Goal: Book appointment/travel/reservation

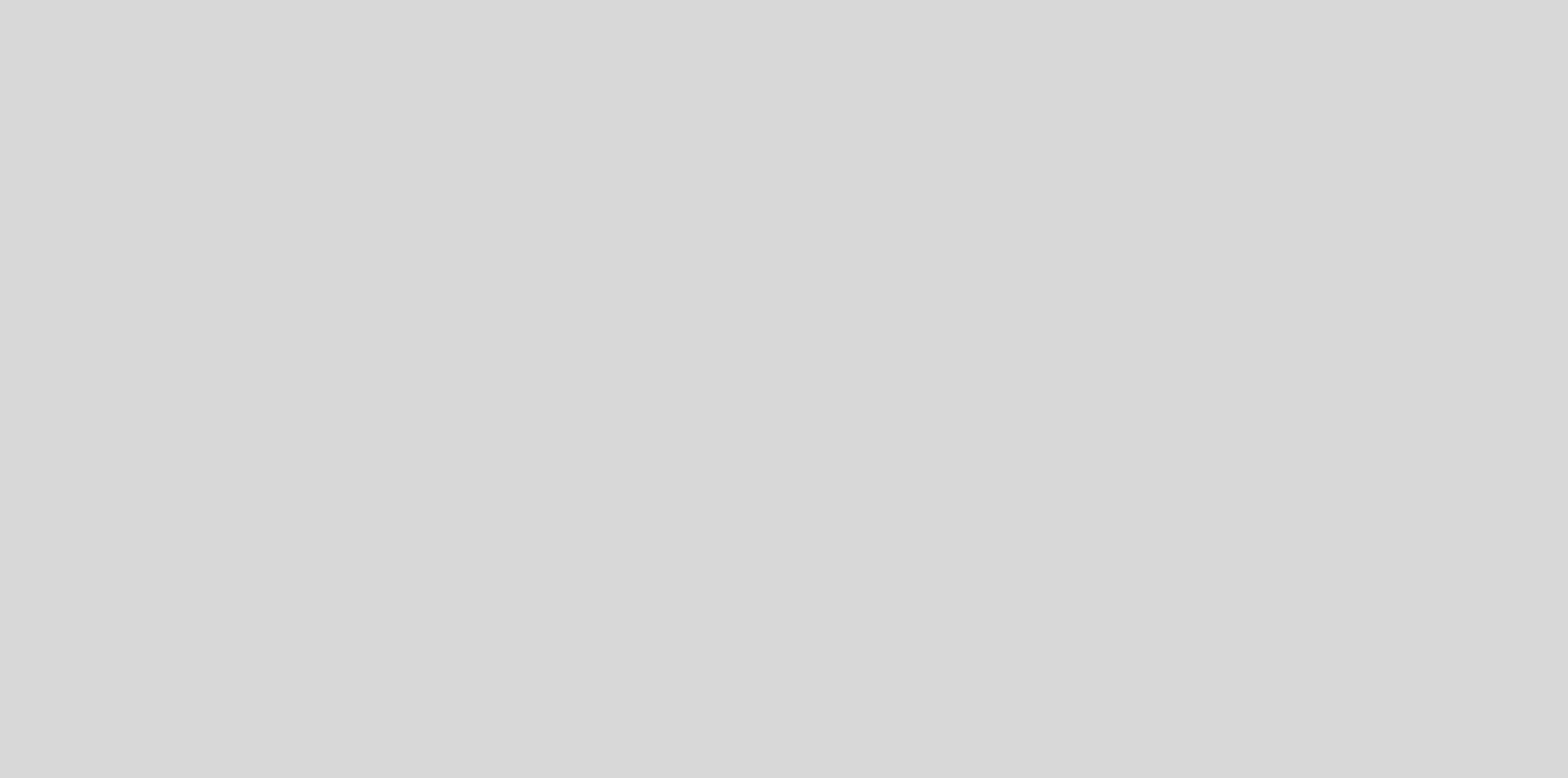
select select "es"
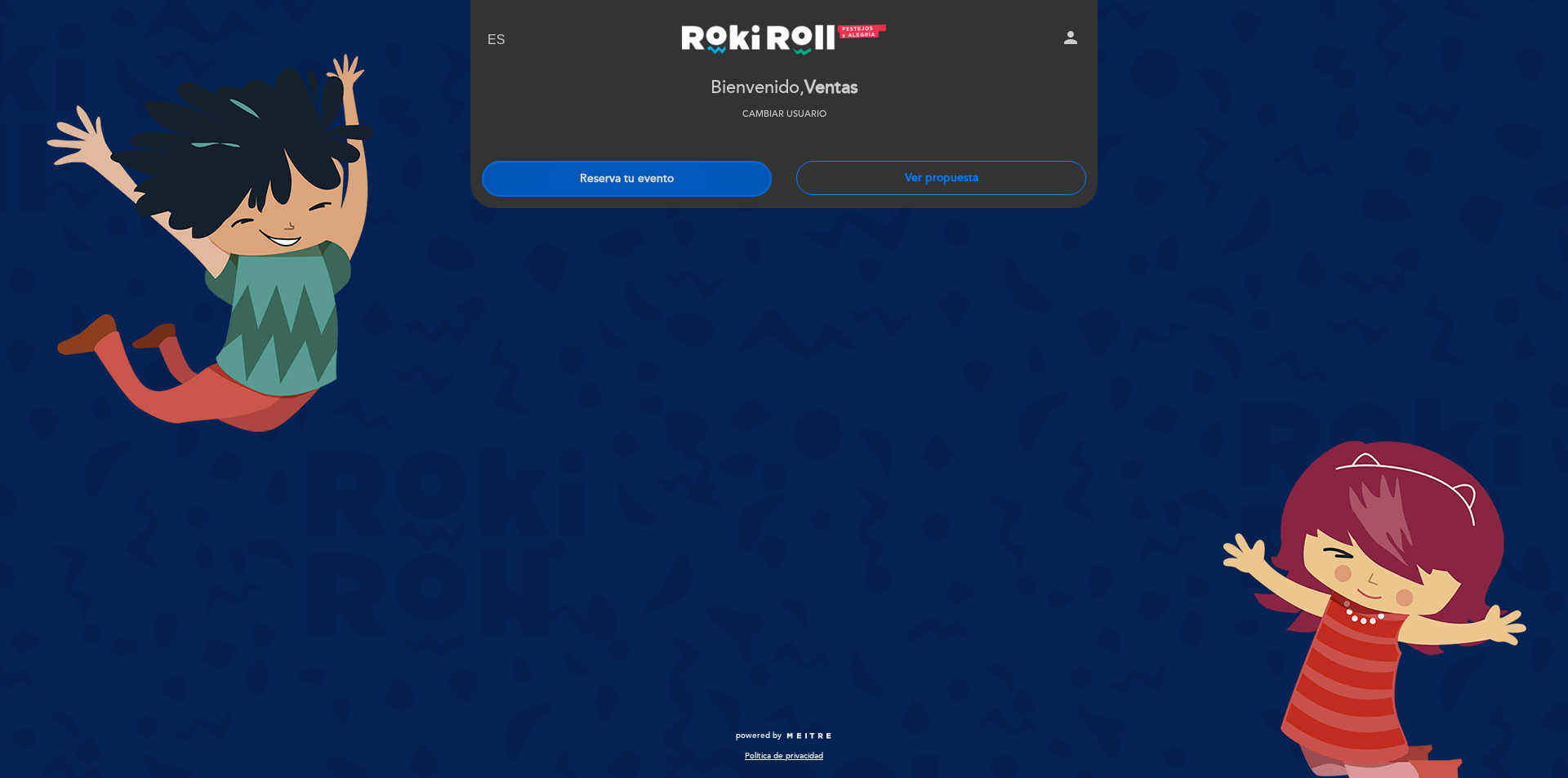
click at [740, 183] on button "Reserva tu evento" at bounding box center [627, 179] width 290 height 36
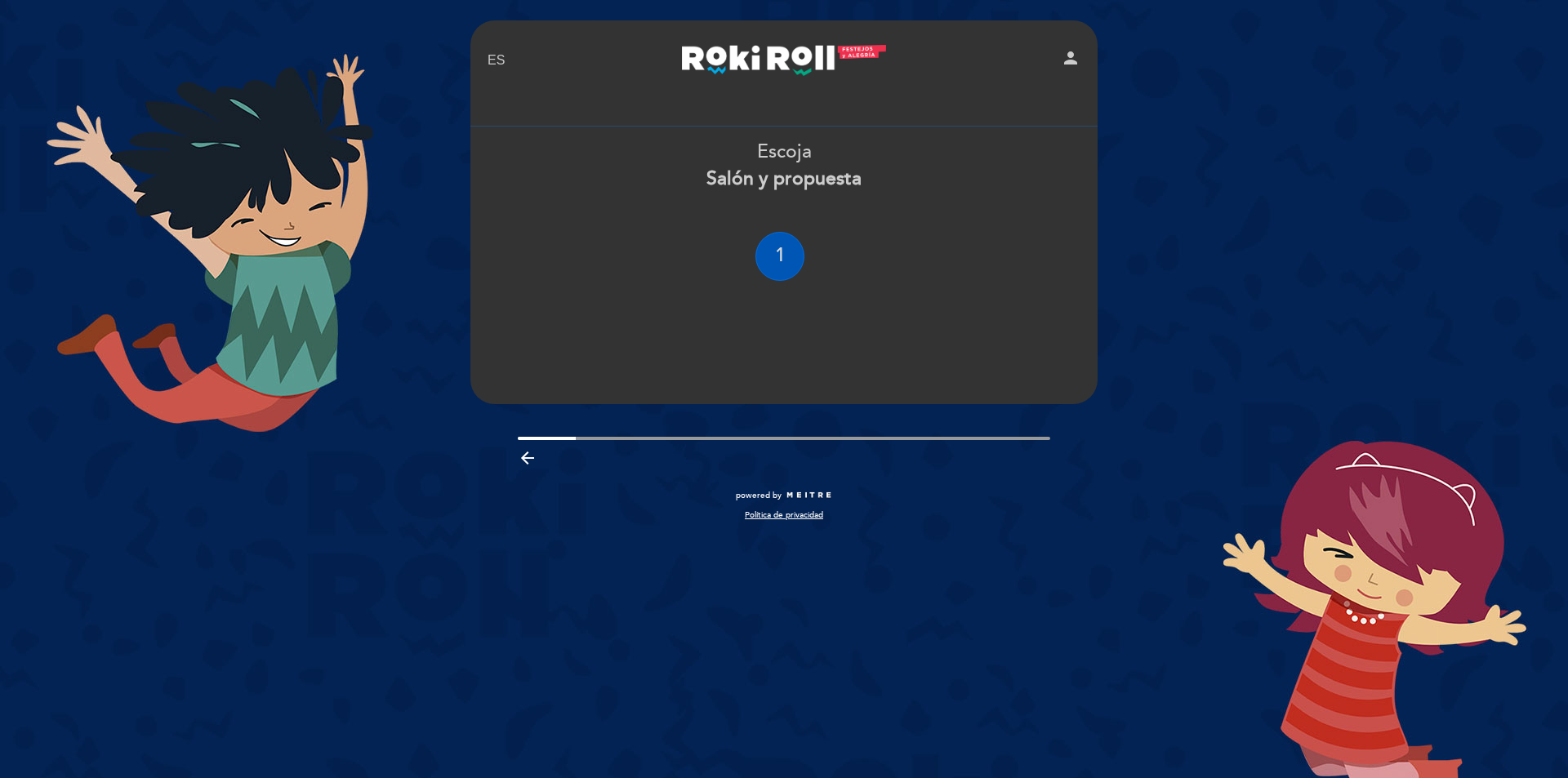
click at [760, 261] on div "1" at bounding box center [779, 256] width 49 height 49
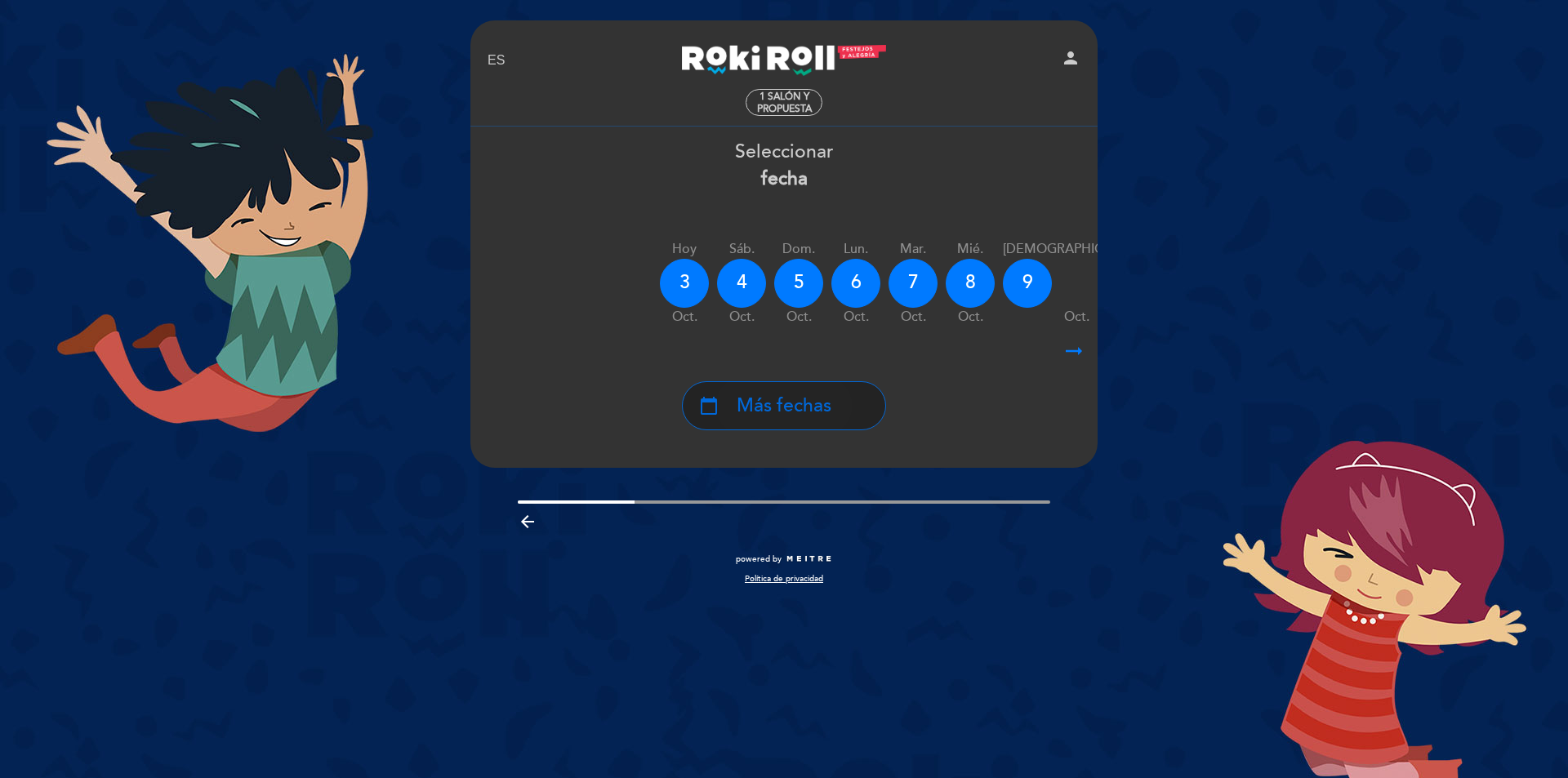
click at [809, 412] on span "Más fechas" at bounding box center [784, 406] width 95 height 27
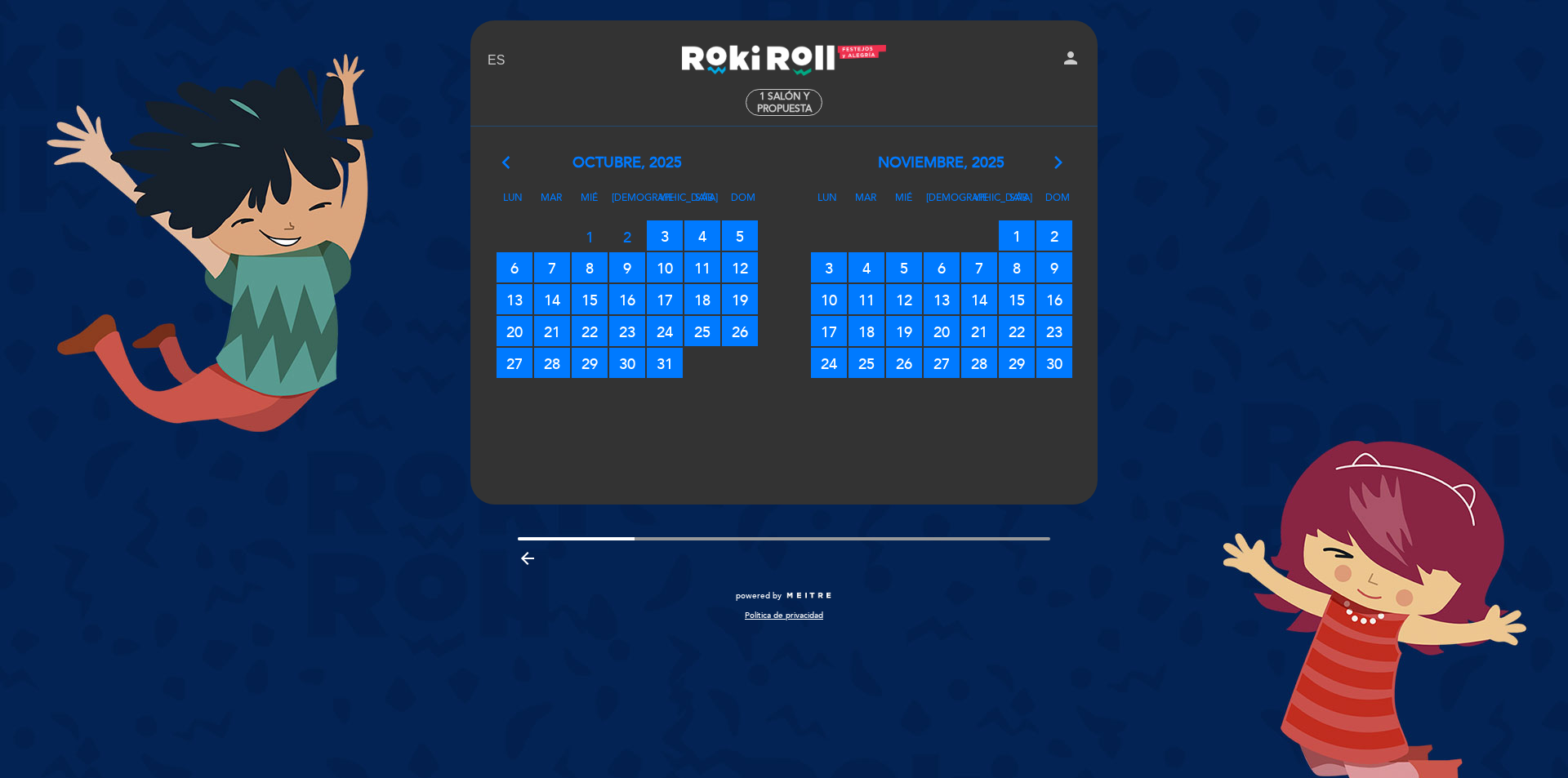
click at [1050, 174] on div "[DATE] arrow_forward_ios Lun Mar Mié Jue Vie Sáb Dom 27 RESERVAS DISPONIBLES 28…" at bounding box center [940, 266] width 315 height 227
click at [1050, 163] on div "noviembre, 2025 arrow_forward_ios" at bounding box center [940, 163] width 315 height 21
click at [1055, 163] on icon "arrow_forward_ios" at bounding box center [1057, 163] width 14 height 21
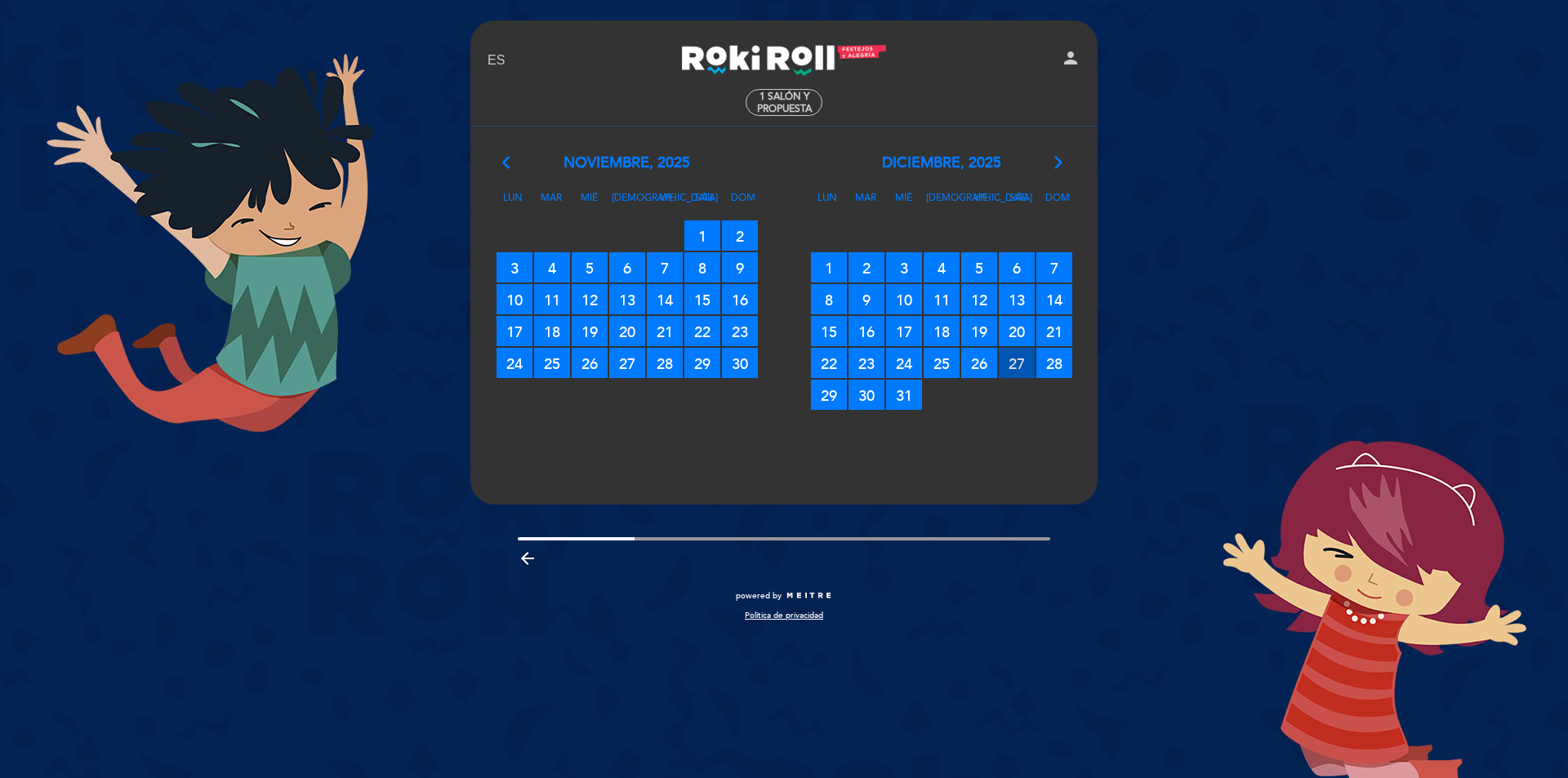
click at [1027, 362] on span "27 RESERVAS DISPONIBLES" at bounding box center [1016, 362] width 36 height 30
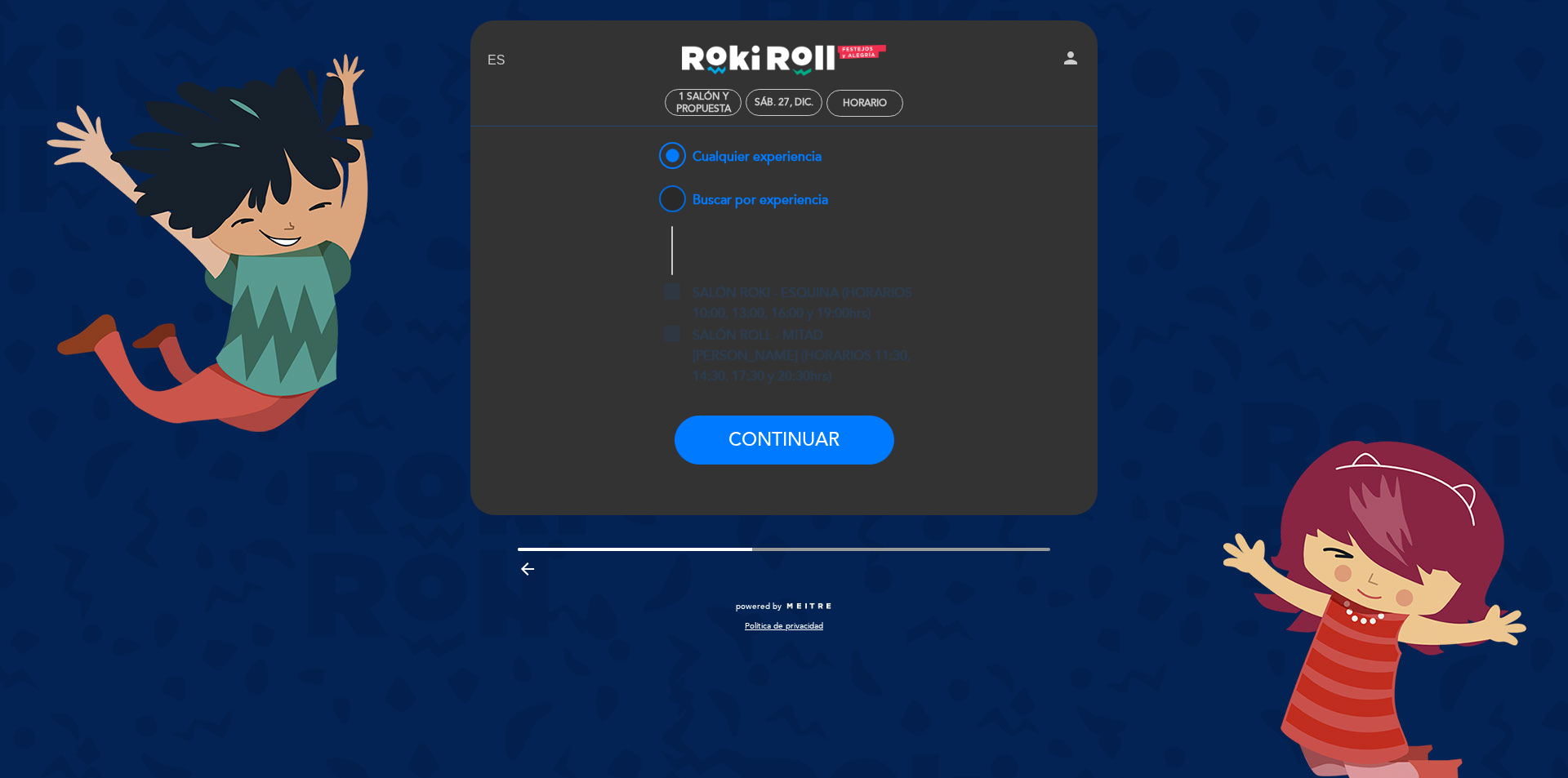
click at [801, 194] on span "Buscar por experiencia" at bounding box center [742, 193] width 172 height 20
click at [650, 193] on input "Buscar por experiencia" at bounding box center [645, 187] width 10 height 10
radio input "false"
radio input "true"
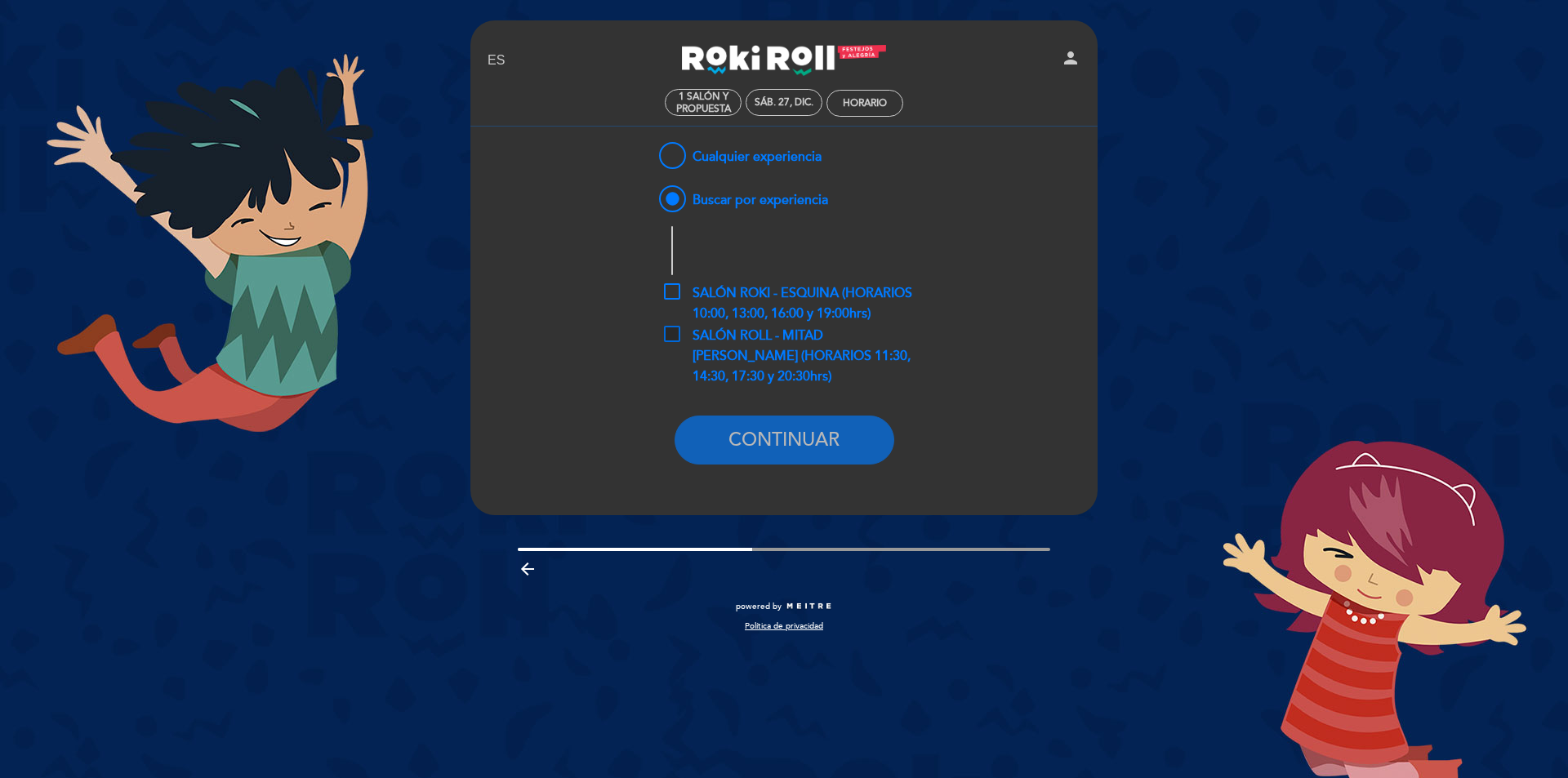
click at [842, 340] on span "SALÓN ROLL - MITAD [PERSON_NAME] (HORARIOS 11:30, 14:30, 17:30 y 20:30hrs)" at bounding box center [796, 336] width 265 height 20
click at [674, 337] on input "SALÓN ROLL - MITAD [PERSON_NAME] (HORARIOS 11:30, 14:30, 17:30 y 20:30hrs)" at bounding box center [669, 331] width 10 height 10
checkbox input "true"
click at [813, 435] on button "CONTINUAR" at bounding box center [784, 439] width 220 height 49
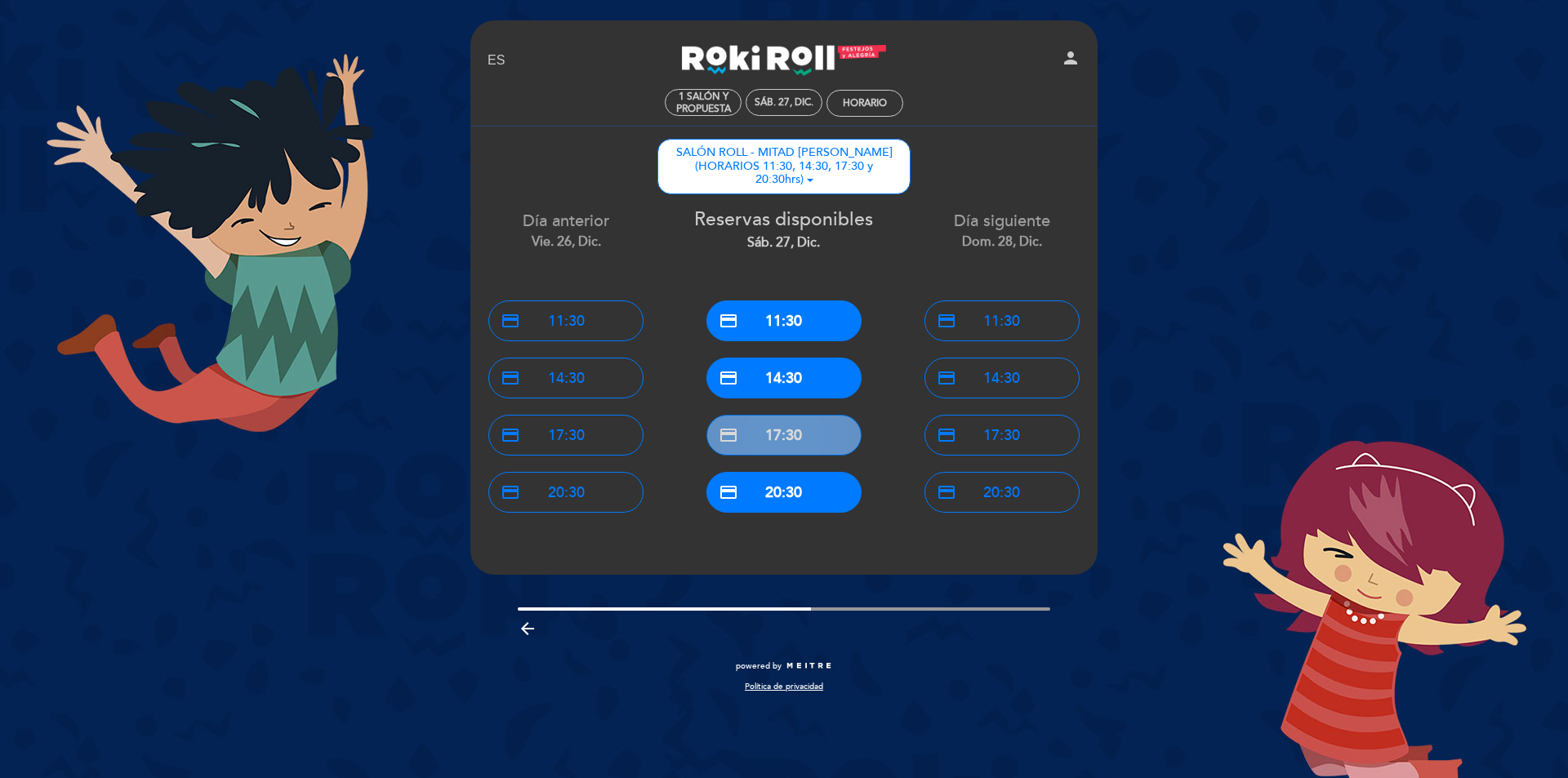
click at [836, 441] on button "credit_card 17:30" at bounding box center [784, 435] width 155 height 41
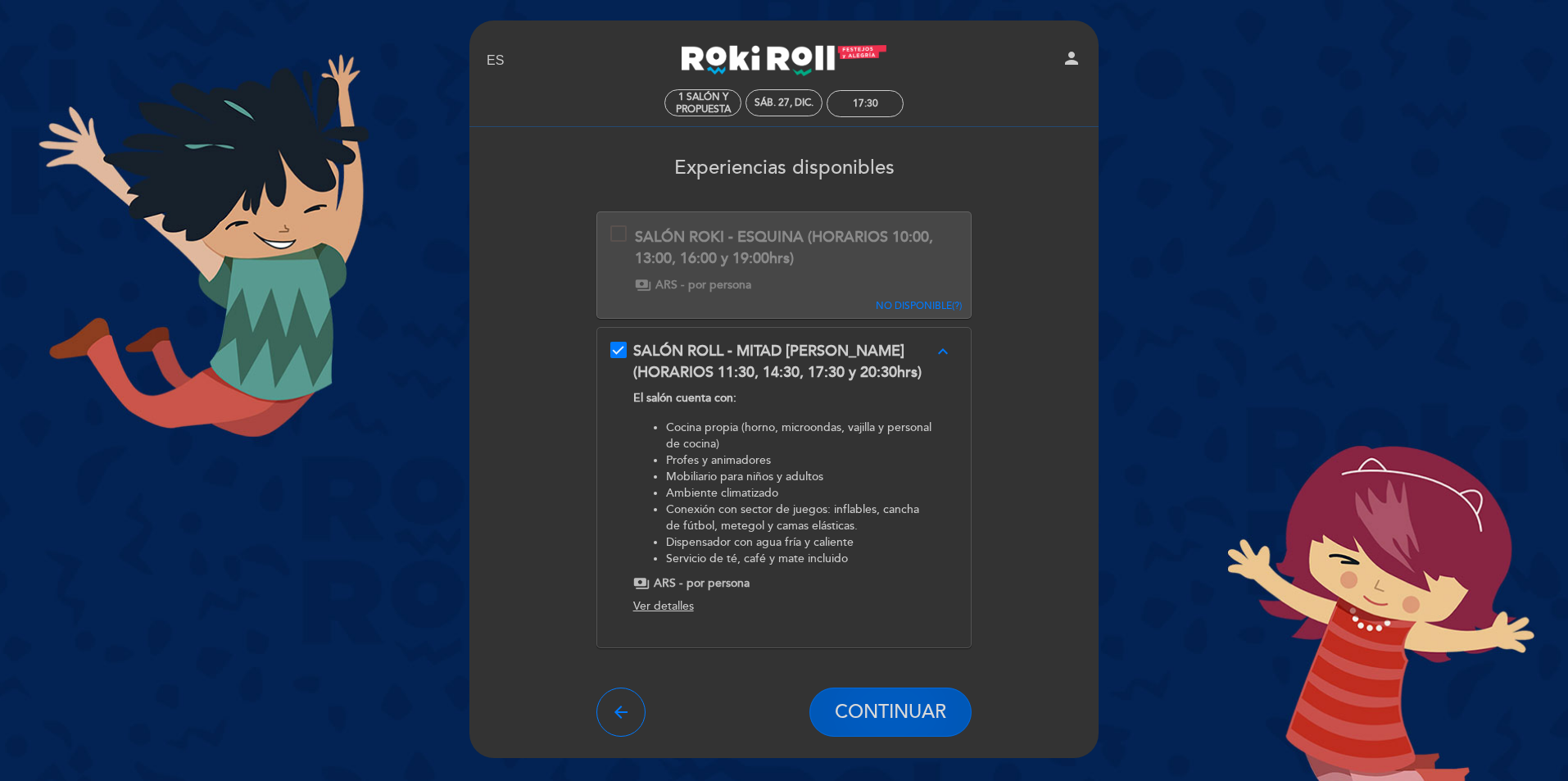
drag, startPoint x: 896, startPoint y: 682, endPoint x: 902, endPoint y: 695, distance: 14.3
click at [896, 683] on form "SALÓN ROKI - ESQUINA (HORARIOS 10:00, 13:00, 16:00 y 19:00hrs) Esta experiencia…" at bounding box center [784, 474] width 606 height 525
click at [902, 695] on button "CONTINUAR" at bounding box center [891, 711] width 163 height 49
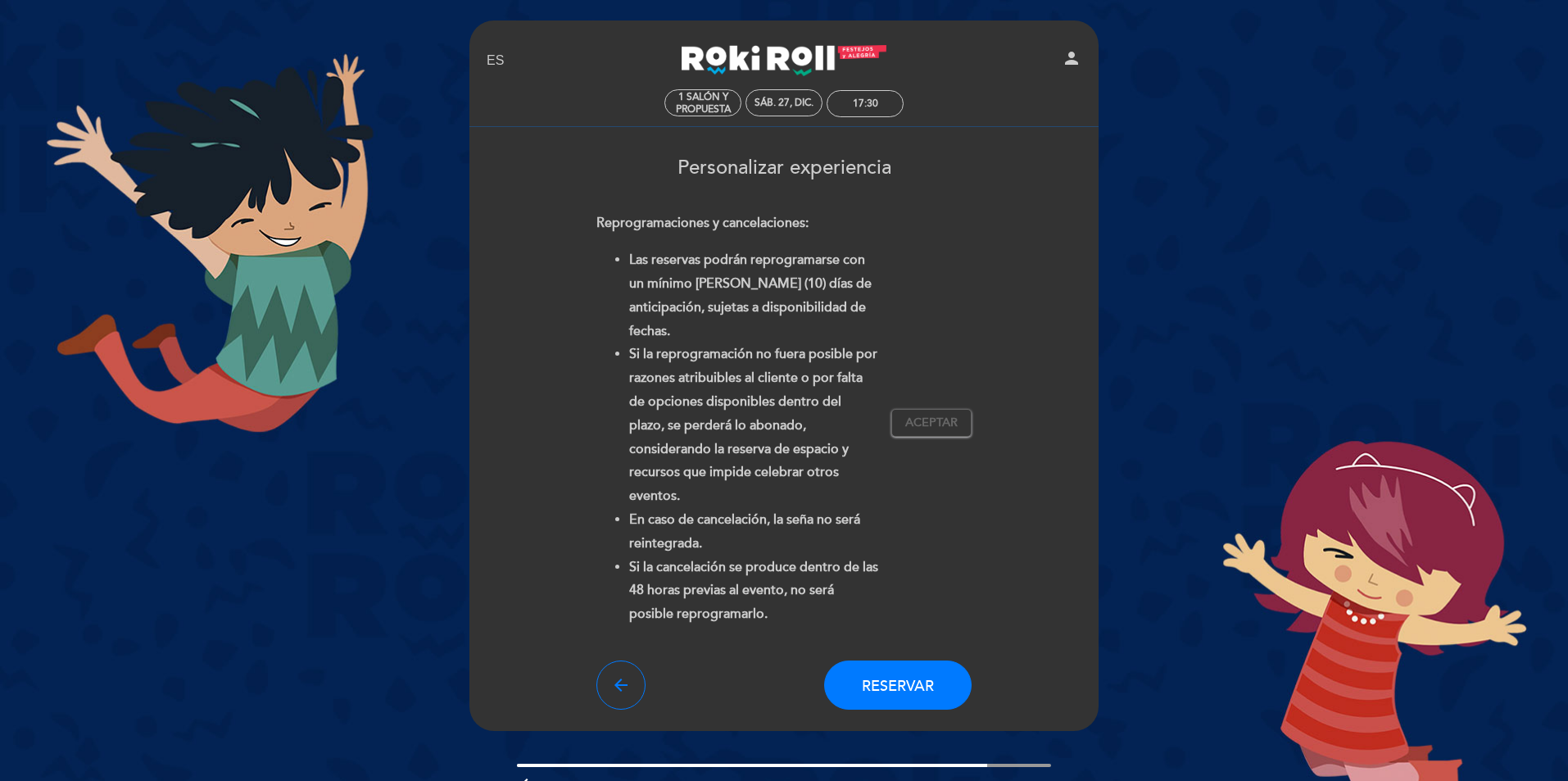
click at [980, 419] on form "Cargo por servicio : 0 % Nothing selected 0 % 15 % 18 % 20 % Reprogramaciones y…" at bounding box center [784, 460] width 606 height 498
click at [950, 415] on span "Aceptar" at bounding box center [931, 423] width 52 height 17
click at [941, 662] on button "Reservar" at bounding box center [897, 684] width 147 height 49
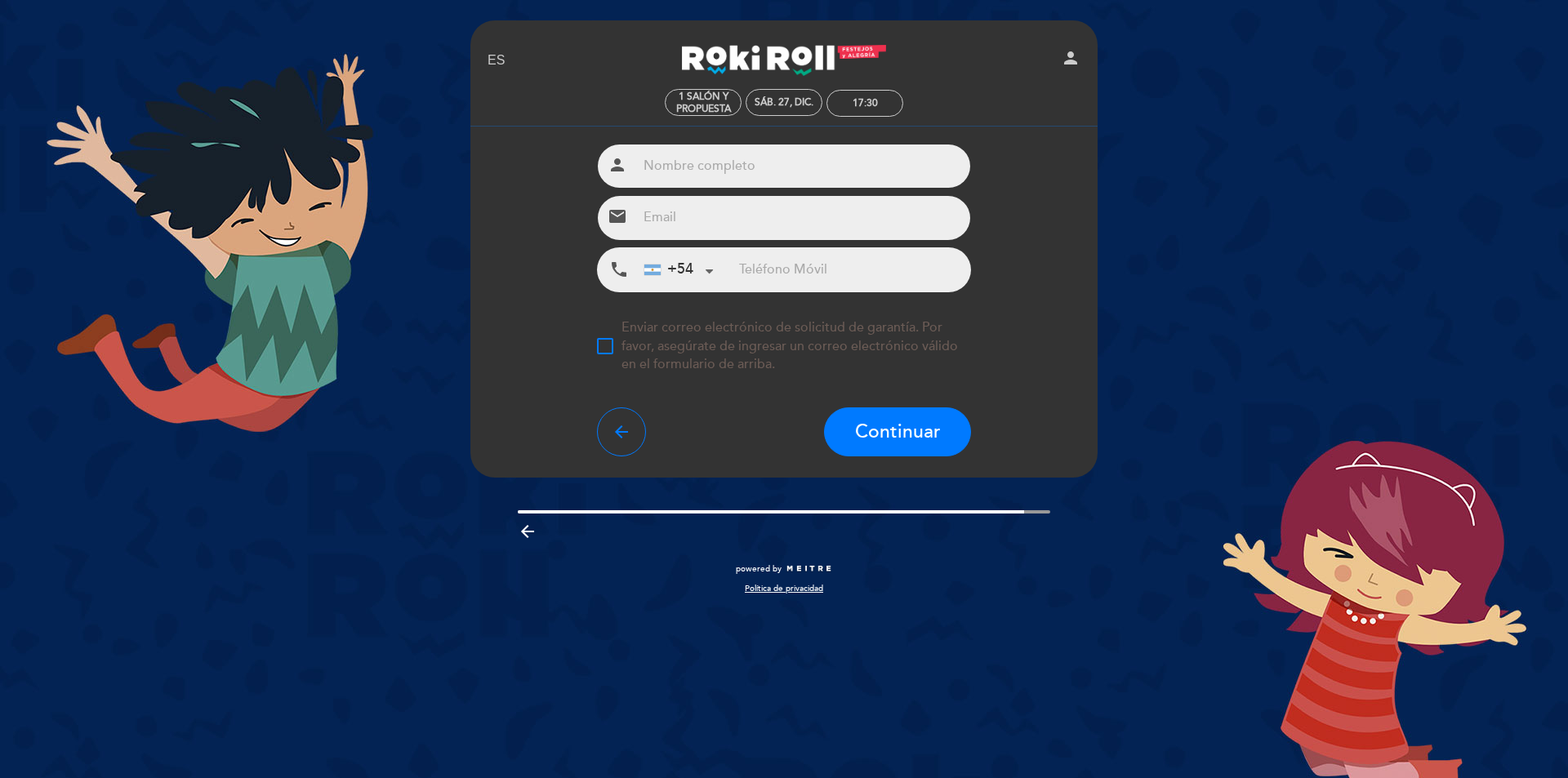
click at [808, 184] on input "text" at bounding box center [804, 165] width 334 height 43
paste input "[PERSON_NAME]"
type input "[PERSON_NAME]"
click at [901, 281] on input "tel" at bounding box center [854, 269] width 231 height 43
paste input "[PHONE_NUMBER]"
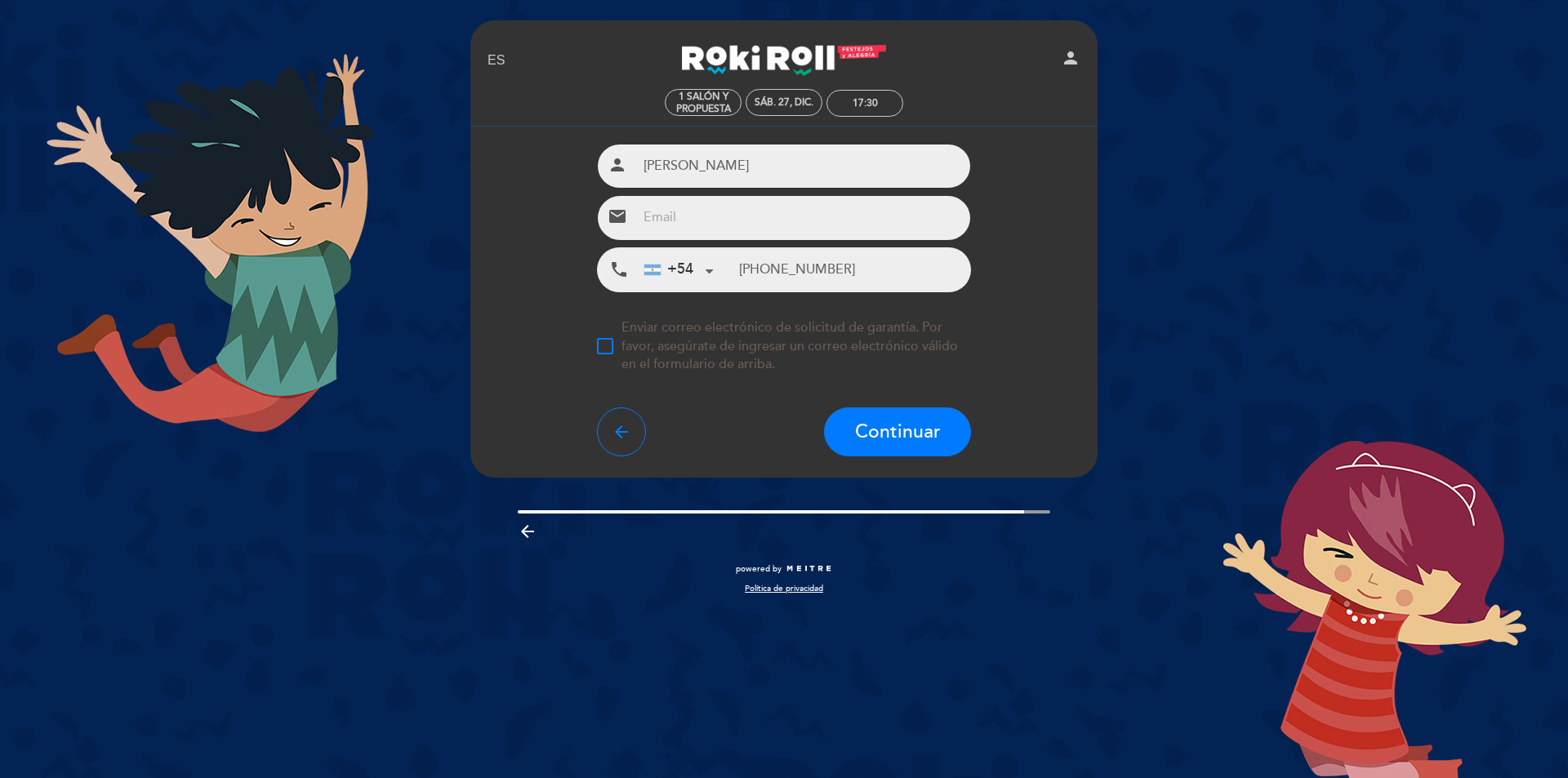
type input "[PHONE_NUMBER]"
click at [869, 209] on input "email" at bounding box center [804, 217] width 334 height 43
paste input "[EMAIL_ADDRESS][DOMAIN_NAME]"
type input "[EMAIL_ADDRESS][DOMAIN_NAME]"
click at [930, 430] on span "Continuar" at bounding box center [898, 431] width 86 height 23
